Goal: Information Seeking & Learning: Find specific fact

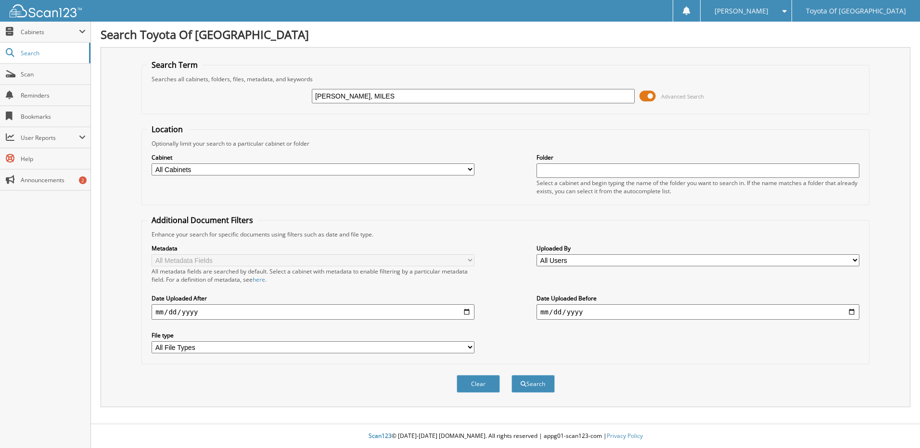
type input "[PERSON_NAME], MILES"
click at [511, 375] on button "Search" at bounding box center [532, 384] width 43 height 18
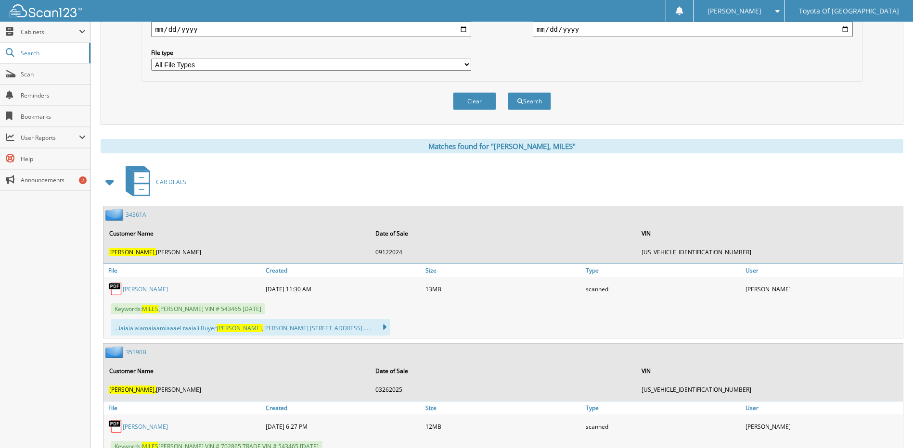
scroll to position [289, 0]
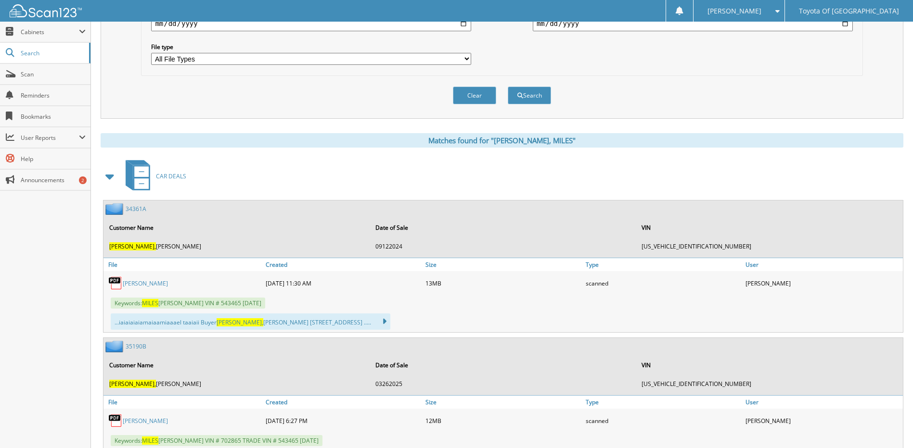
click at [162, 282] on link "[PERSON_NAME]" at bounding box center [145, 284] width 45 height 8
